Goal: Task Accomplishment & Management: Manage account settings

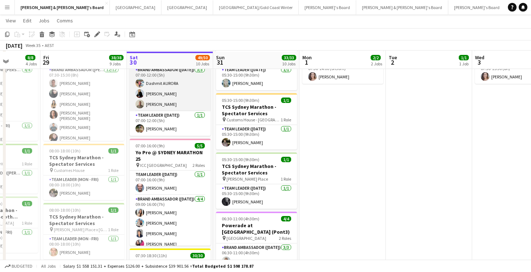
scroll to position [51, 0]
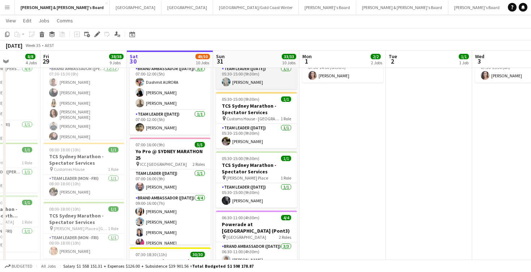
click at [245, 80] on app-card-role "Team Leader ([DATE]) [DATE] 05:30-15:00 (9h30m) [PERSON_NAME]" at bounding box center [256, 77] width 81 height 25
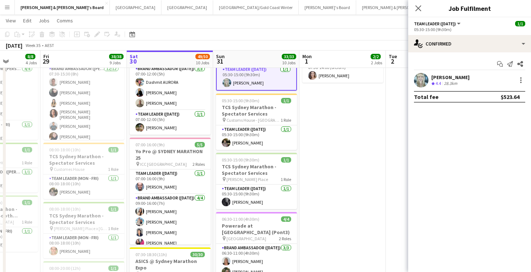
click at [440, 81] on span "4.4" at bounding box center [437, 82] width 5 height 5
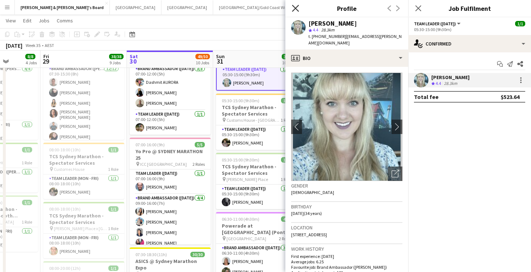
click at [297, 6] on icon at bounding box center [295, 8] width 7 height 7
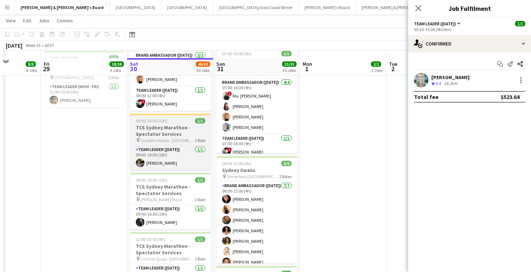
scroll to position [545, 0]
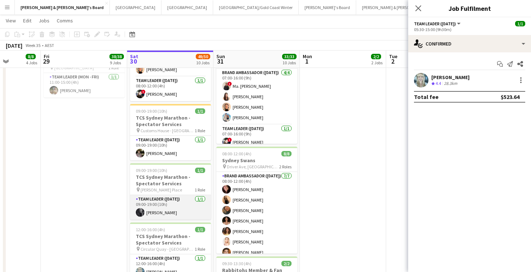
click at [184, 208] on app-card-role "Team Leader ([DATE]) [DATE] 09:00-19:00 (10h) [PERSON_NAME]" at bounding box center [170, 207] width 81 height 25
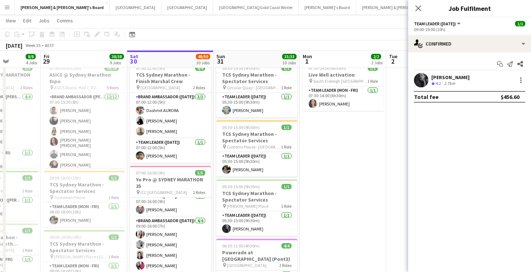
scroll to position [22, 0]
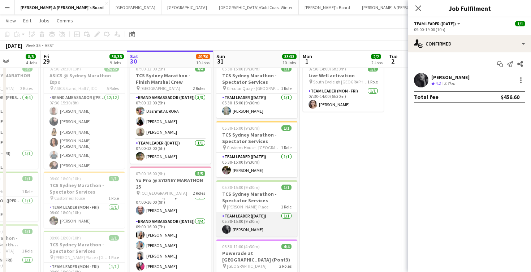
click at [269, 224] on app-card-role "Team Leader ([DATE]) [DATE] 05:30-15:00 (9h30m) [PERSON_NAME]" at bounding box center [256, 224] width 81 height 25
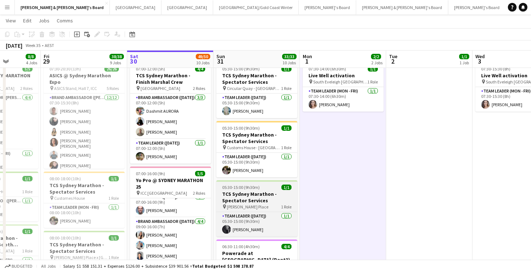
click at [253, 196] on h3 "TCS Sydney Marathon - Spectator Services" at bounding box center [256, 197] width 81 height 13
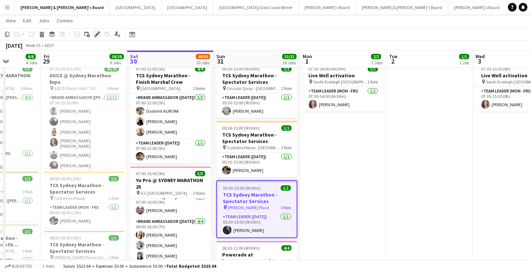
click at [96, 35] on icon at bounding box center [97, 34] width 4 height 4
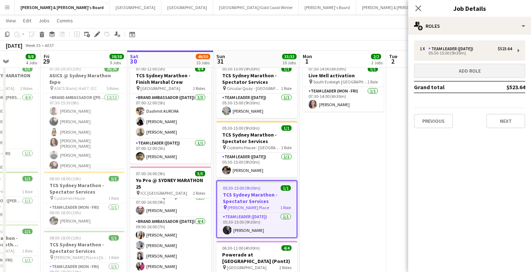
click at [435, 75] on button "Add role" at bounding box center [469, 71] width 111 height 14
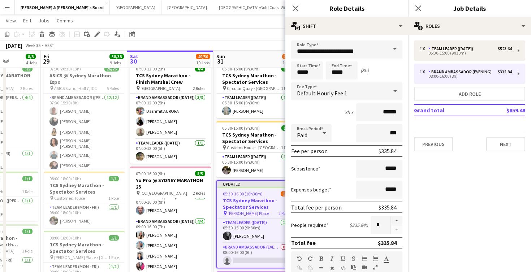
click at [397, 52] on span at bounding box center [394, 48] width 15 height 17
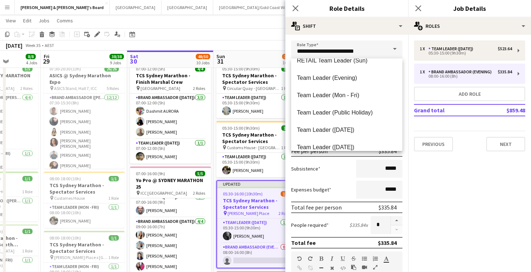
scroll to position [707, 0]
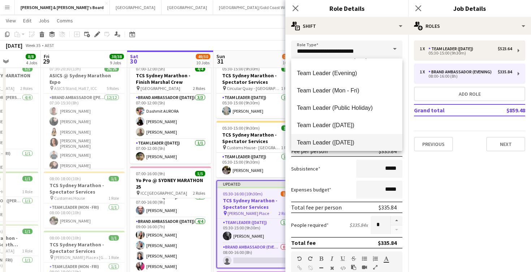
click at [343, 140] on span "Team Leader ([DATE])" at bounding box center [347, 142] width 100 height 7
type input "**********"
type input "******"
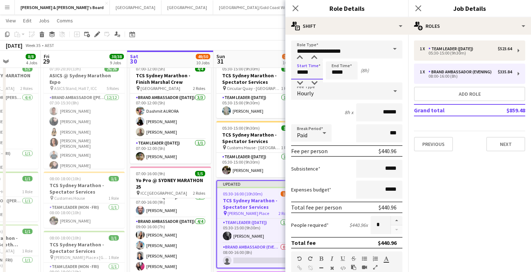
click at [302, 71] on input "*****" at bounding box center [307, 70] width 32 height 18
click at [300, 82] on div at bounding box center [299, 82] width 14 height 7
click at [315, 62] on input "*****" at bounding box center [307, 70] width 32 height 18
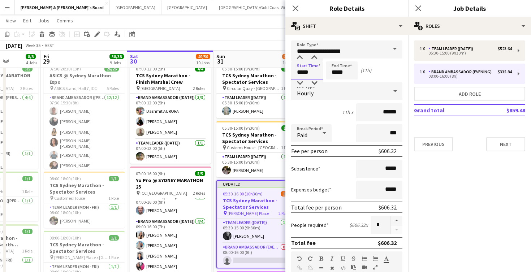
click at [315, 62] on input "*****" at bounding box center [307, 70] width 32 height 18
click at [314, 58] on div at bounding box center [314, 57] width 14 height 7
type input "*****"
click at [314, 58] on div at bounding box center [314, 57] width 14 height 7
click at [340, 66] on input "*****" at bounding box center [342, 70] width 32 height 18
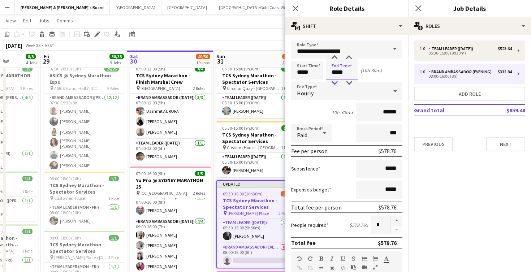
type input "*****"
click at [334, 82] on div at bounding box center [334, 82] width 14 height 7
click at [266, 36] on app-toolbar "Copy Paste Paste Command V Paste with crew Command Shift V Paste linked Job [GE…" at bounding box center [265, 34] width 531 height 12
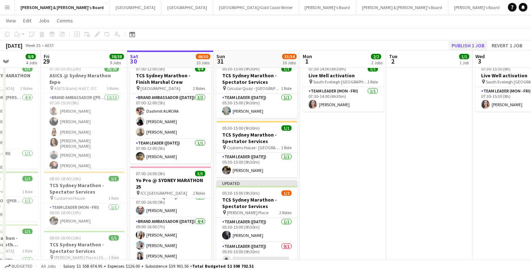
click at [462, 46] on button "Publish 1 job" at bounding box center [467, 45] width 39 height 9
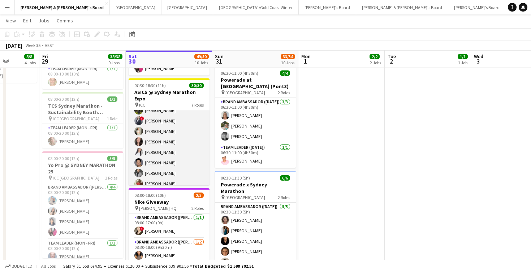
scroll to position [278, 0]
click at [157, 158] on app-card-role "Brand Ambassador ([DATE]) 23/23 07:30-18:30 (11h) [PERSON_NAME] [PERSON_NAME] […" at bounding box center [168, 61] width 81 height 257
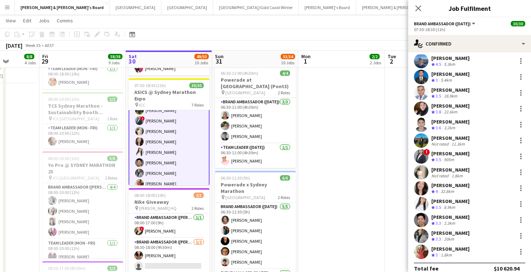
scroll to position [185, 0]
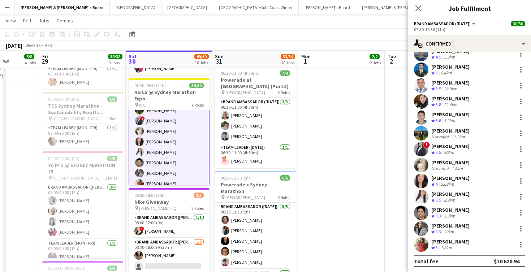
click at [450, 215] on div "2.3km" at bounding box center [449, 216] width 14 height 6
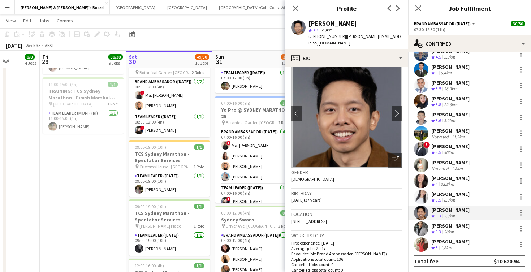
scroll to position [509, 0]
click at [171, 244] on app-card-role "Team Leader ([DATE]) [DATE] 09:00-19:00 (10h) [PERSON_NAME]" at bounding box center [169, 243] width 81 height 25
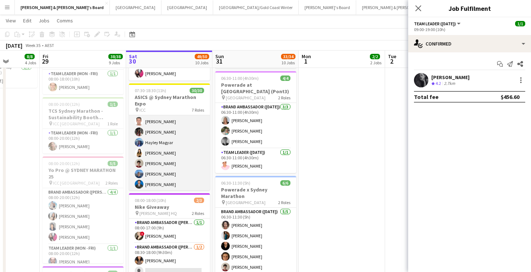
scroll to position [166, 0]
click at [161, 160] on app-card-role "Brand Ambassador ([DATE]) 23/23 07:30-18:30 (11h) [PERSON_NAME] [PERSON_NAME] […" at bounding box center [169, 177] width 81 height 257
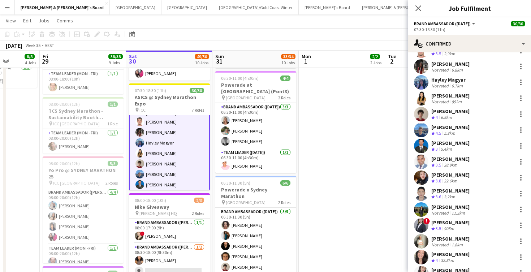
scroll to position [98, 0]
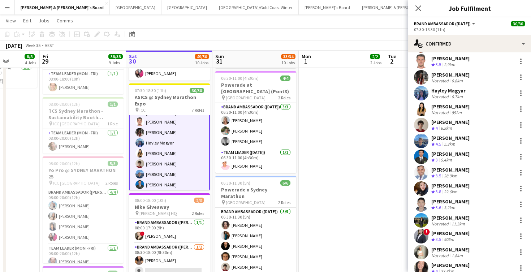
click at [446, 124] on div "[PERSON_NAME]" at bounding box center [450, 122] width 38 height 6
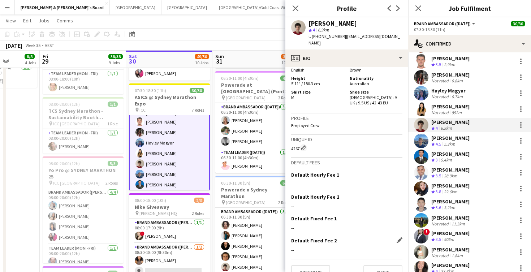
scroll to position [330, 0]
click at [374, 265] on button "Next" at bounding box center [382, 272] width 39 height 14
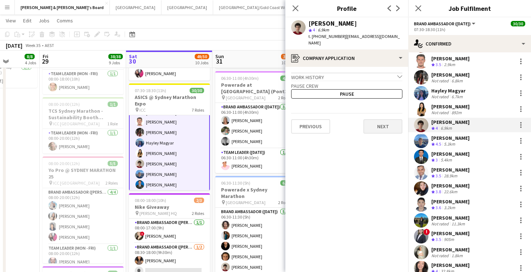
click at [378, 123] on button "Next" at bounding box center [382, 126] width 39 height 14
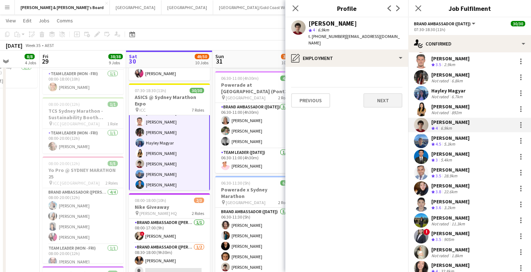
click at [380, 93] on button "Next" at bounding box center [382, 100] width 39 height 14
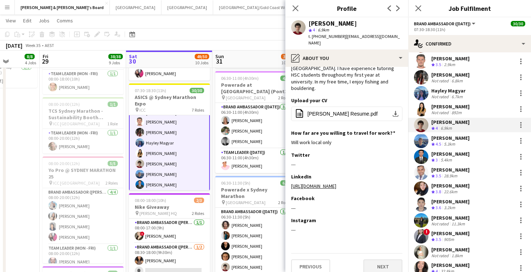
scroll to position [30, 0]
click at [376, 259] on button "Next" at bounding box center [382, 266] width 39 height 14
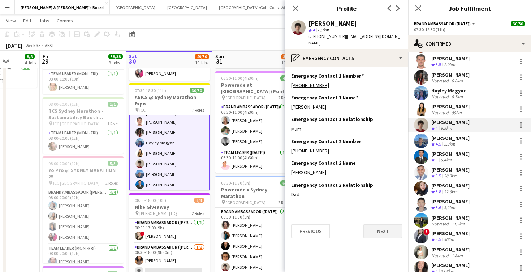
click at [374, 227] on button "Next" at bounding box center [382, 231] width 39 height 14
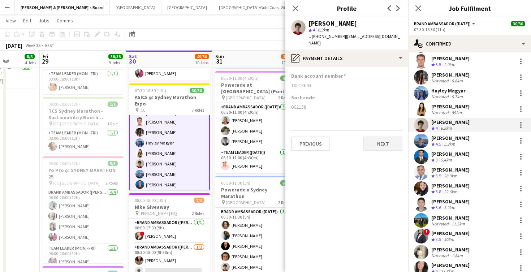
click at [378, 138] on button "Next" at bounding box center [382, 143] width 39 height 14
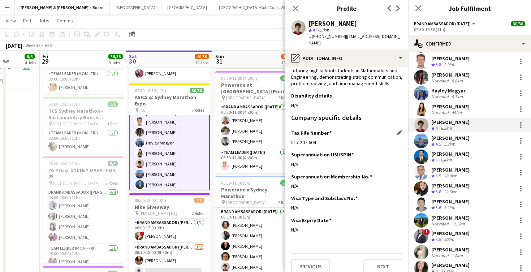
scroll to position [56, 0]
click at [375, 261] on button "Next" at bounding box center [382, 267] width 39 height 14
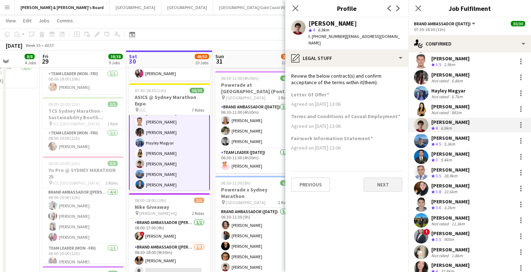
click at [379, 177] on button "Next" at bounding box center [382, 184] width 39 height 14
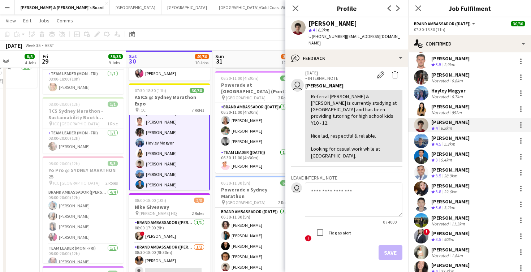
scroll to position [106, 0]
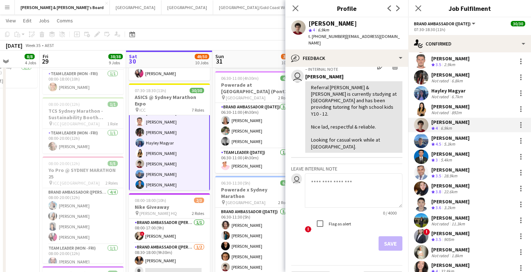
click at [451, 137] on div "[PERSON_NAME]" at bounding box center [450, 138] width 38 height 6
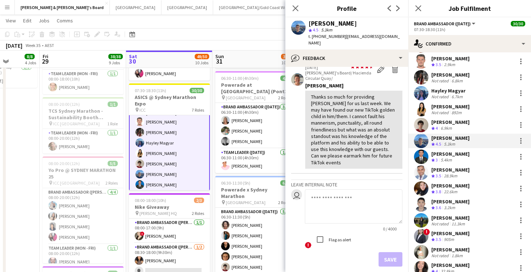
scroll to position [91, 0]
drag, startPoint x: 382, startPoint y: 191, endPoint x: 367, endPoint y: 110, distance: 81.9
click at [382, 190] on textarea at bounding box center [353, 205] width 97 height 34
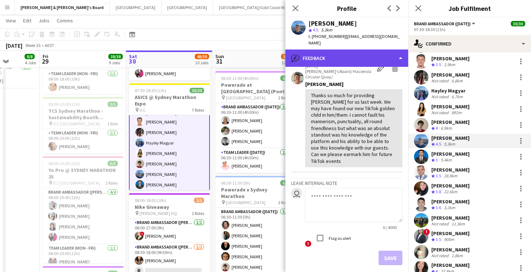
click at [340, 55] on div "bubble-pencil Feedback" at bounding box center [346, 57] width 123 height 17
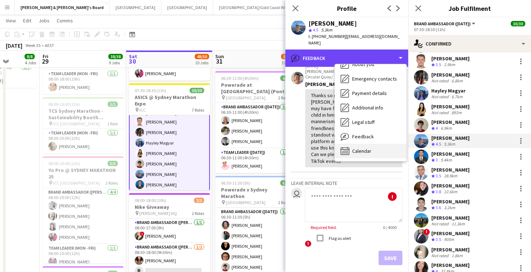
scroll to position [53, 0]
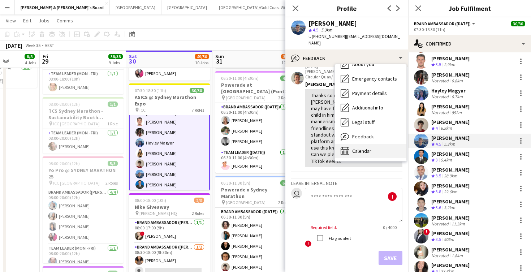
click at [364, 148] on span "Calendar" at bounding box center [361, 151] width 19 height 6
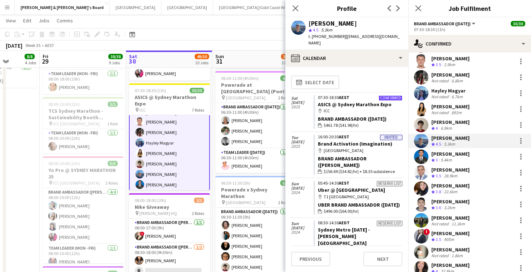
scroll to position [0, 0]
click at [294, 9] on icon at bounding box center [295, 8] width 7 height 7
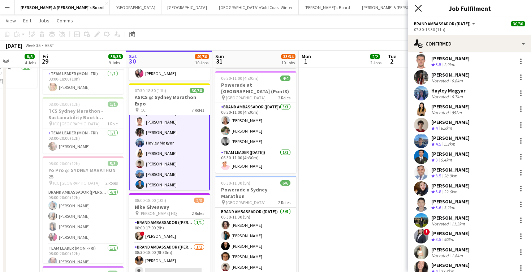
click at [418, 9] on icon at bounding box center [417, 8] width 7 height 7
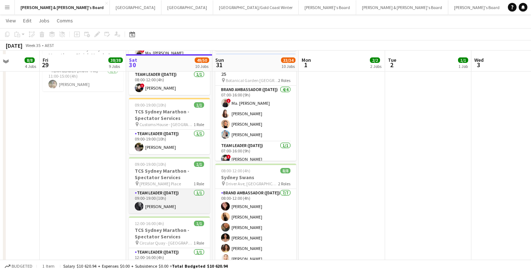
scroll to position [555, 0]
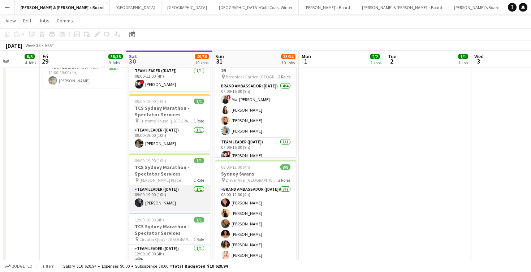
click at [178, 197] on app-card-role "Team Leader ([DATE]) [DATE] 09:00-19:00 (10h) [PERSON_NAME]" at bounding box center [169, 197] width 81 height 25
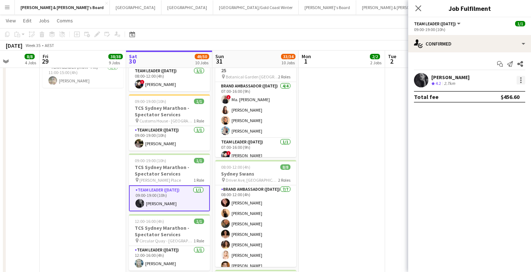
click at [520, 80] on div at bounding box center [520, 79] width 1 height 1
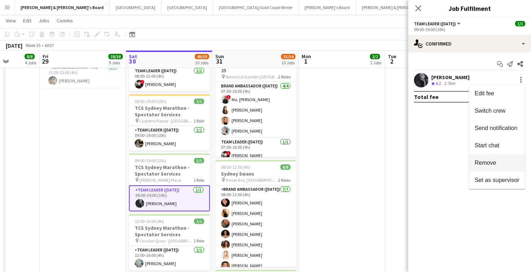
click at [489, 162] on span "Remove" at bounding box center [485, 163] width 22 height 6
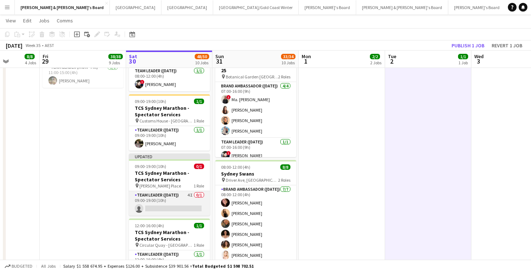
click at [180, 201] on app-card-role "Team Leader ([DATE]) 4I 0/1 09:00-19:00 (10h) single-neutral-actions" at bounding box center [169, 203] width 81 height 25
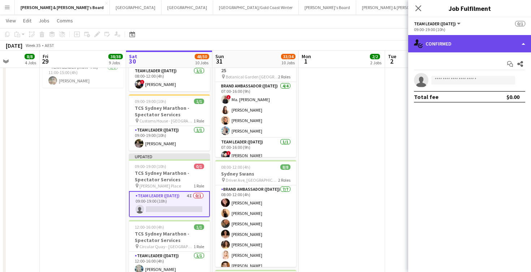
click at [464, 42] on div "single-neutral-actions-check-2 Confirmed" at bounding box center [469, 43] width 123 height 17
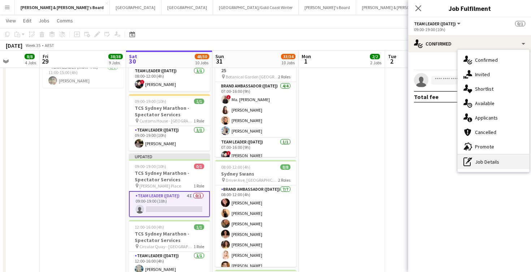
click at [488, 161] on div "pen-write Job Details" at bounding box center [492, 161] width 71 height 14
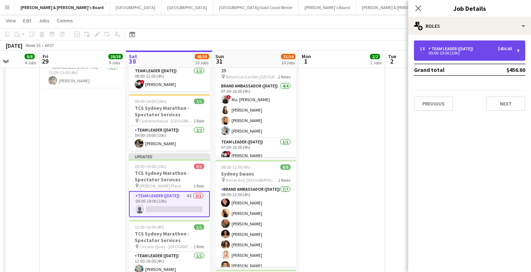
click at [471, 49] on div "Team Leader ([DATE])" at bounding box center [452, 48] width 48 height 5
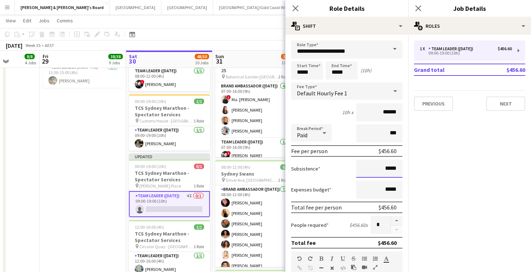
drag, startPoint x: 388, startPoint y: 169, endPoint x: 405, endPoint y: 169, distance: 17.0
click at [405, 169] on form "**********" at bounding box center [346, 264] width 123 height 449
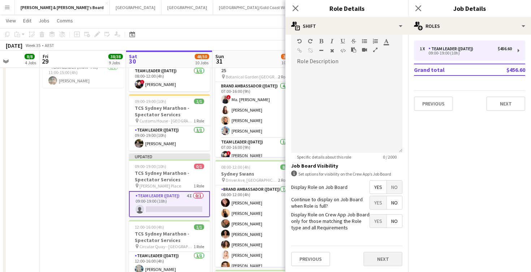
scroll to position [217, 0]
type input "****"
click at [372, 259] on button "Next" at bounding box center [382, 259] width 39 height 14
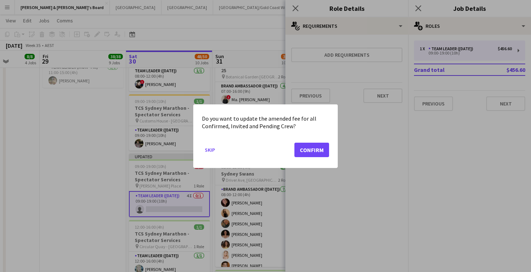
click at [309, 154] on button "Confirm" at bounding box center [311, 149] width 35 height 14
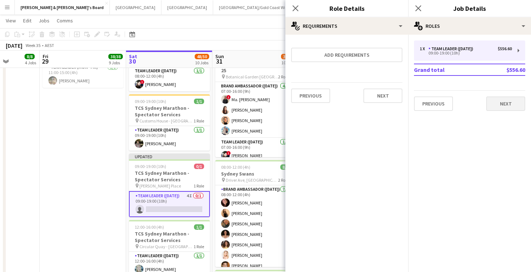
click at [502, 105] on button "Next" at bounding box center [505, 103] width 39 height 14
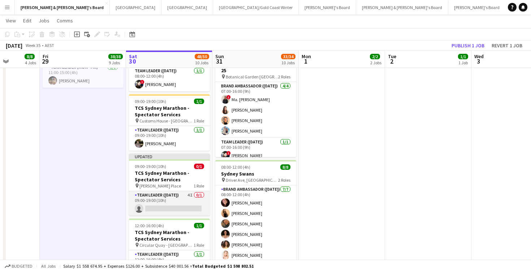
click at [173, 206] on app-card-role "Team Leader ([DATE]) 4I 0/1 09:00-19:00 (10h) single-neutral-actions" at bounding box center [169, 203] width 81 height 25
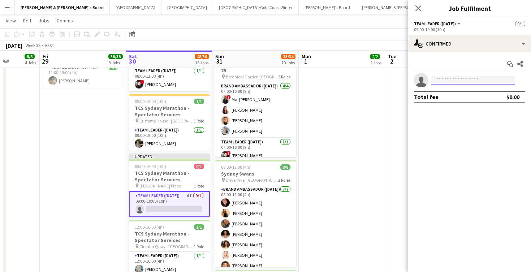
click at [453, 82] on input at bounding box center [473, 80] width 84 height 9
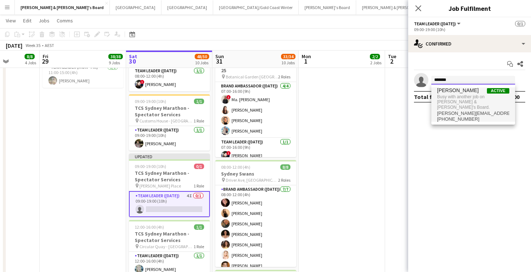
type input "*******"
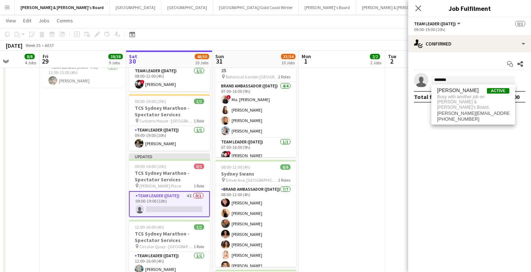
drag, startPoint x: 461, startPoint y: 92, endPoint x: 318, endPoint y: 138, distance: 150.9
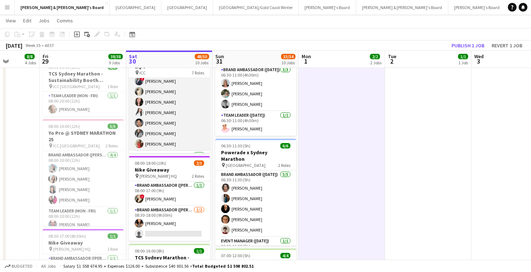
scroll to position [280, 0]
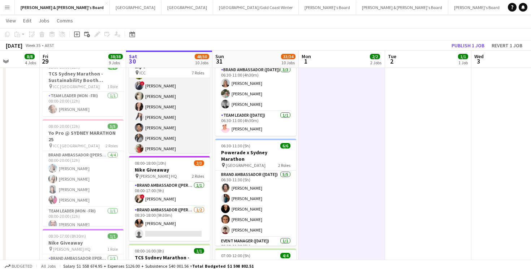
click at [167, 123] on app-card-role "Brand Ambassador ([DATE]) 23/23 07:30-18:30 (11h) [PERSON_NAME] [PERSON_NAME] […" at bounding box center [169, 27] width 81 height 257
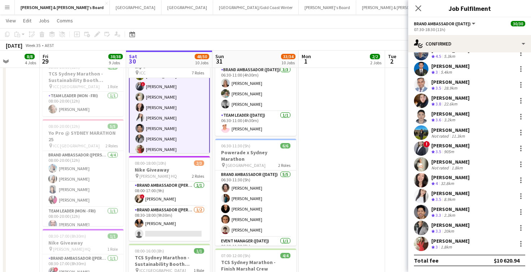
scroll to position [186, 0]
click at [520, 214] on div at bounding box center [520, 213] width 1 height 1
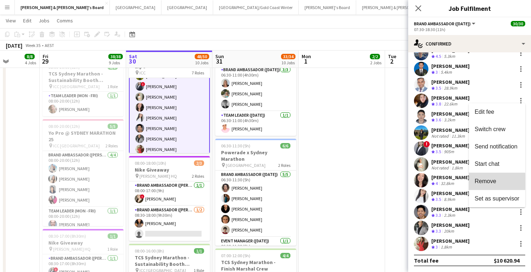
click at [491, 182] on span "Remove" at bounding box center [485, 181] width 22 height 6
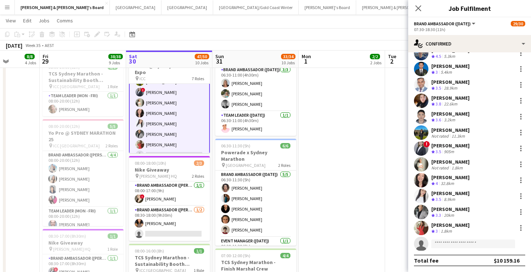
click at [367, 169] on app-date-cell "07:30-14:00 (6h30m) 1/1 Live Well activation pin South Eveleigh Sydney 1 Role T…" at bounding box center [341, 237] width 86 height 817
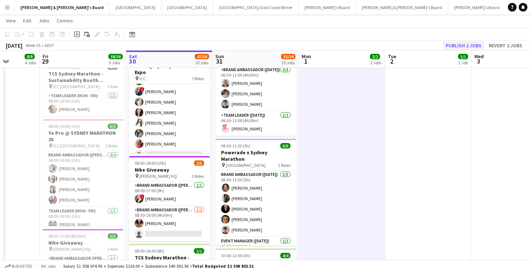
click at [450, 44] on button "Publish 2 jobs" at bounding box center [463, 45] width 42 height 9
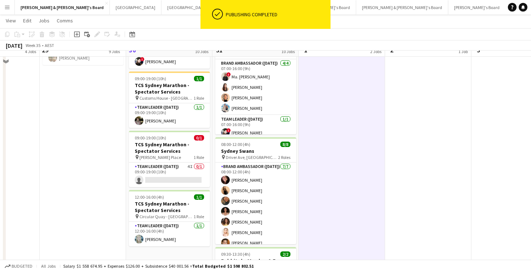
scroll to position [584, 0]
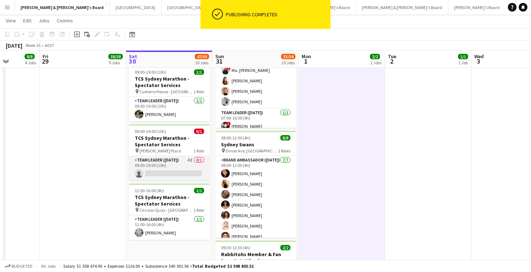
click at [173, 170] on app-card-role "Team Leader ([DATE]) 4I 0/1 09:00-19:00 (10h) single-neutral-actions" at bounding box center [169, 168] width 81 height 25
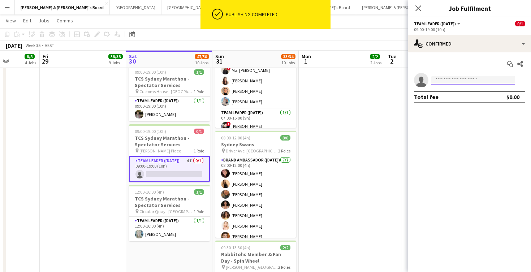
click at [452, 81] on input at bounding box center [473, 80] width 84 height 9
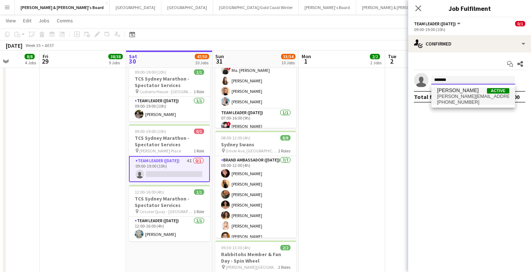
type input "*******"
click at [464, 94] on span "[PERSON_NAME][EMAIL_ADDRESS][DOMAIN_NAME]" at bounding box center [473, 96] width 72 height 6
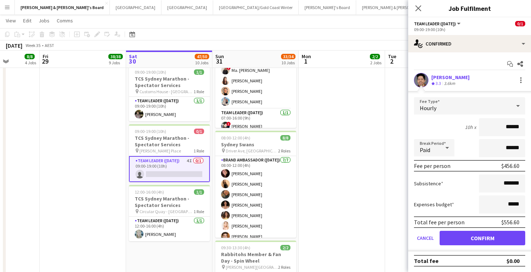
click at [465, 234] on button "Confirm" at bounding box center [482, 238] width 86 height 14
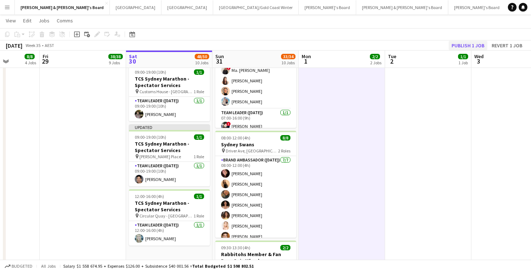
click at [459, 44] on button "Publish 1 job" at bounding box center [467, 45] width 39 height 9
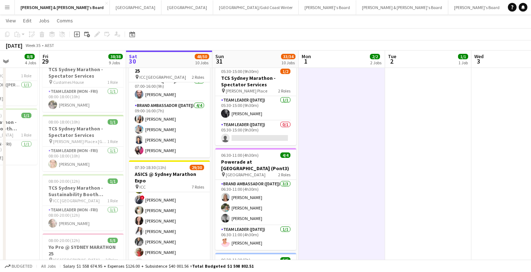
scroll to position [135, 0]
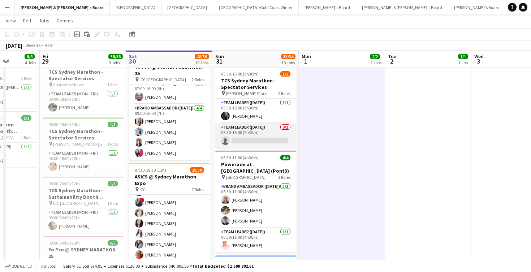
click at [237, 141] on app-card-role "Team Leader ([DATE]) 0/1 05:30-15:00 (9h30m) single-neutral-actions" at bounding box center [255, 135] width 81 height 25
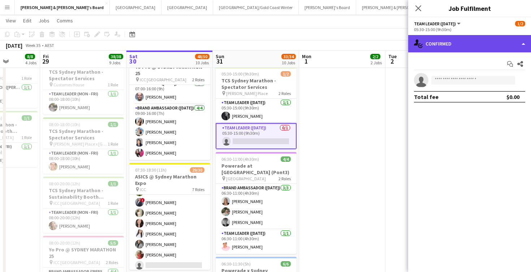
click at [453, 46] on div "single-neutral-actions-check-2 Confirmed" at bounding box center [469, 43] width 123 height 17
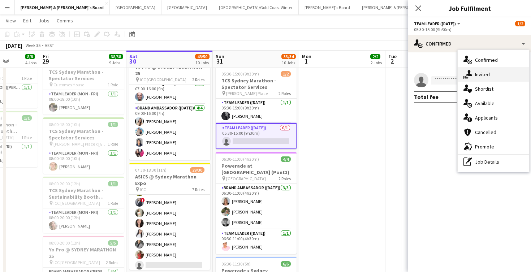
click at [488, 79] on div "single-neutral-actions-share-1 Invited" at bounding box center [492, 74] width 71 height 14
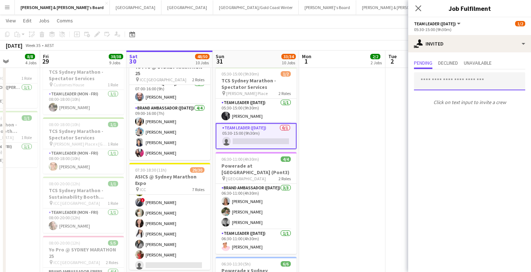
click at [450, 82] on input "text" at bounding box center [469, 81] width 111 height 18
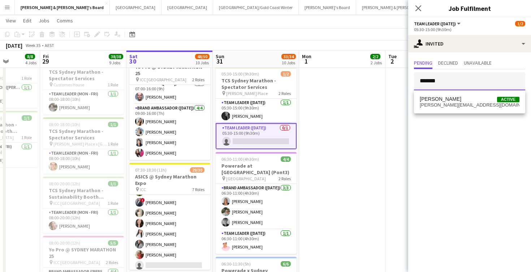
type input "*******"
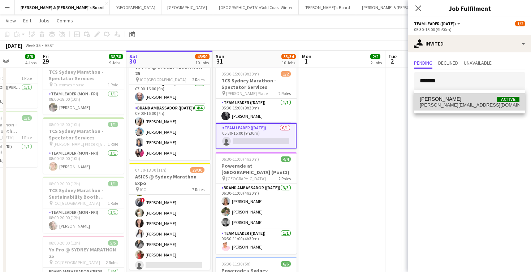
drag, startPoint x: 450, startPoint y: 82, endPoint x: 463, endPoint y: 101, distance: 23.6
click at [463, 101] on span "[PERSON_NAME] Active" at bounding box center [469, 99] width 100 height 6
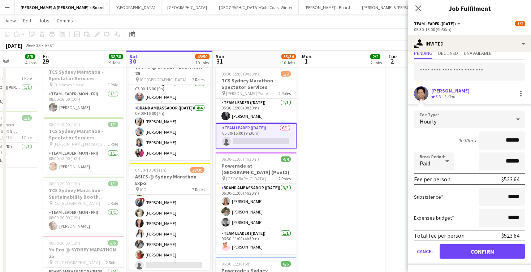
scroll to position [25, 0]
click at [461, 248] on button "Confirm" at bounding box center [482, 251] width 86 height 14
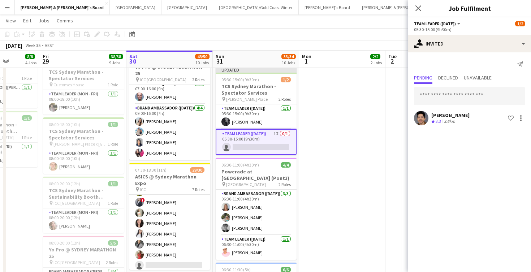
scroll to position [0, 0]
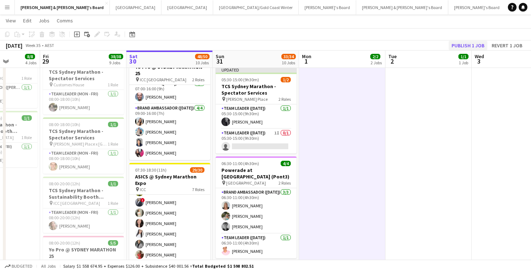
click at [470, 45] on button "Publish 1 job" at bounding box center [467, 45] width 39 height 9
